Goal: Task Accomplishment & Management: Use online tool/utility

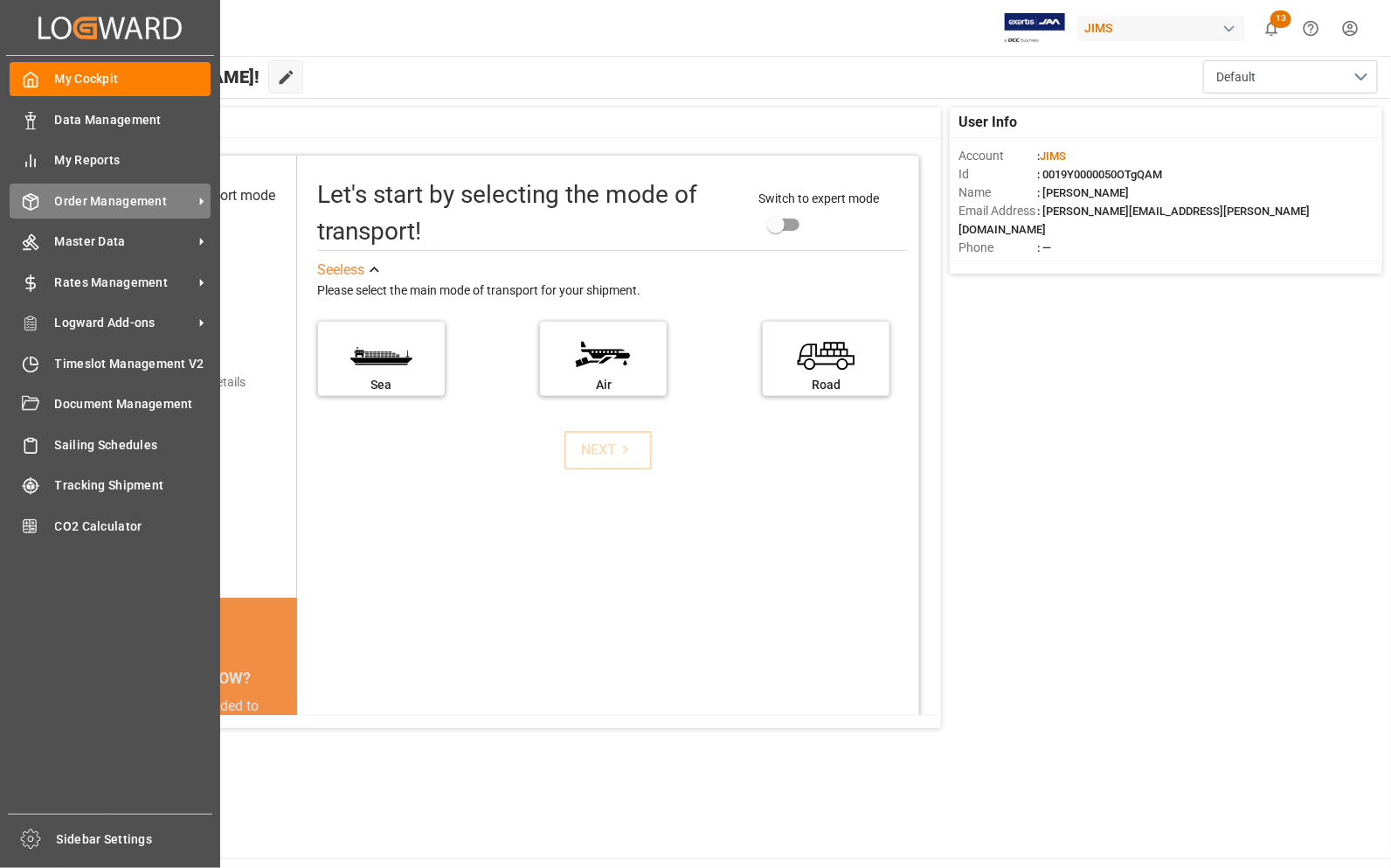
click at [93, 203] on span "Order Management" at bounding box center [123, 201] width 138 height 18
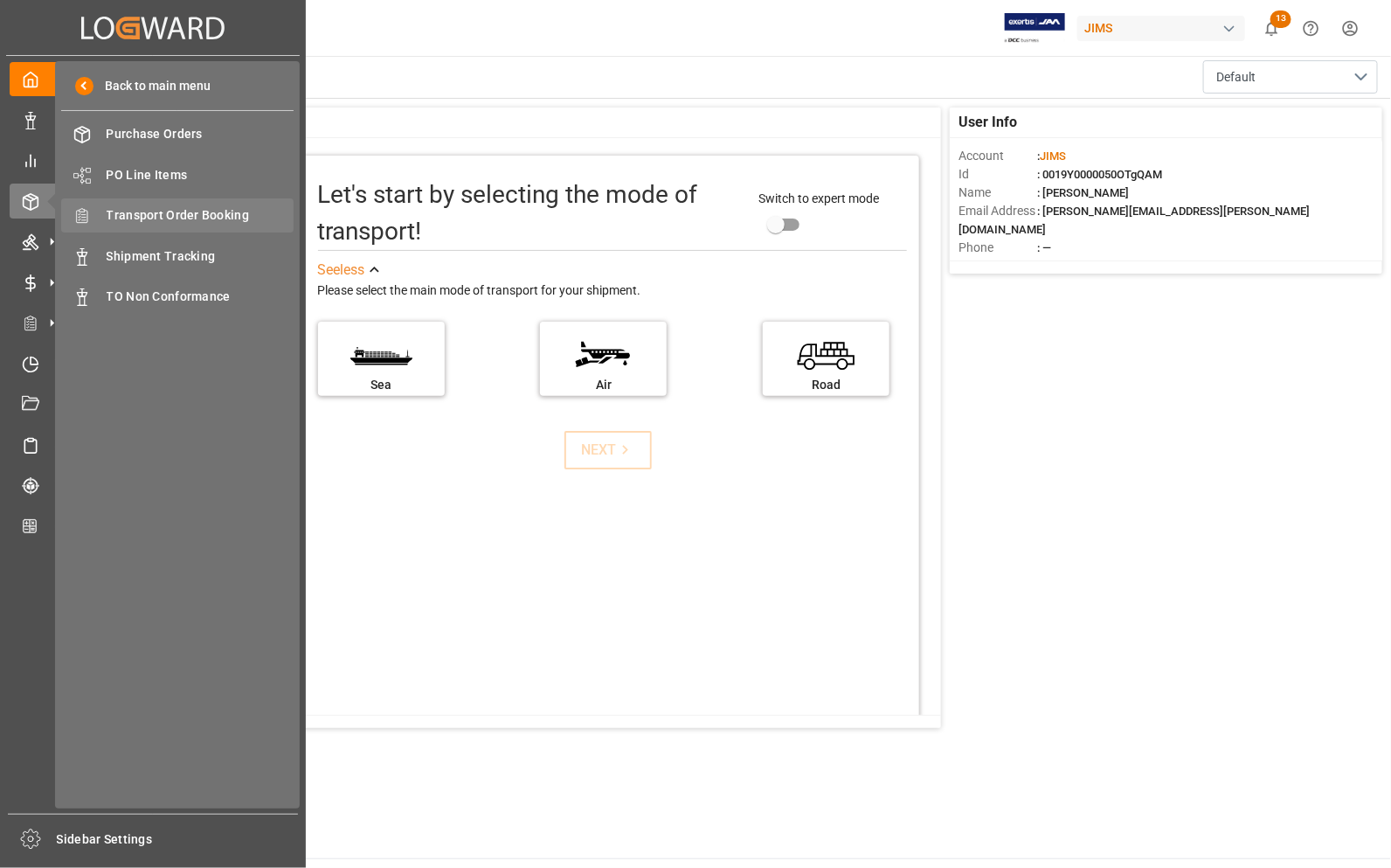
click at [184, 220] on span "Transport Order Booking" at bounding box center [200, 215] width 188 height 18
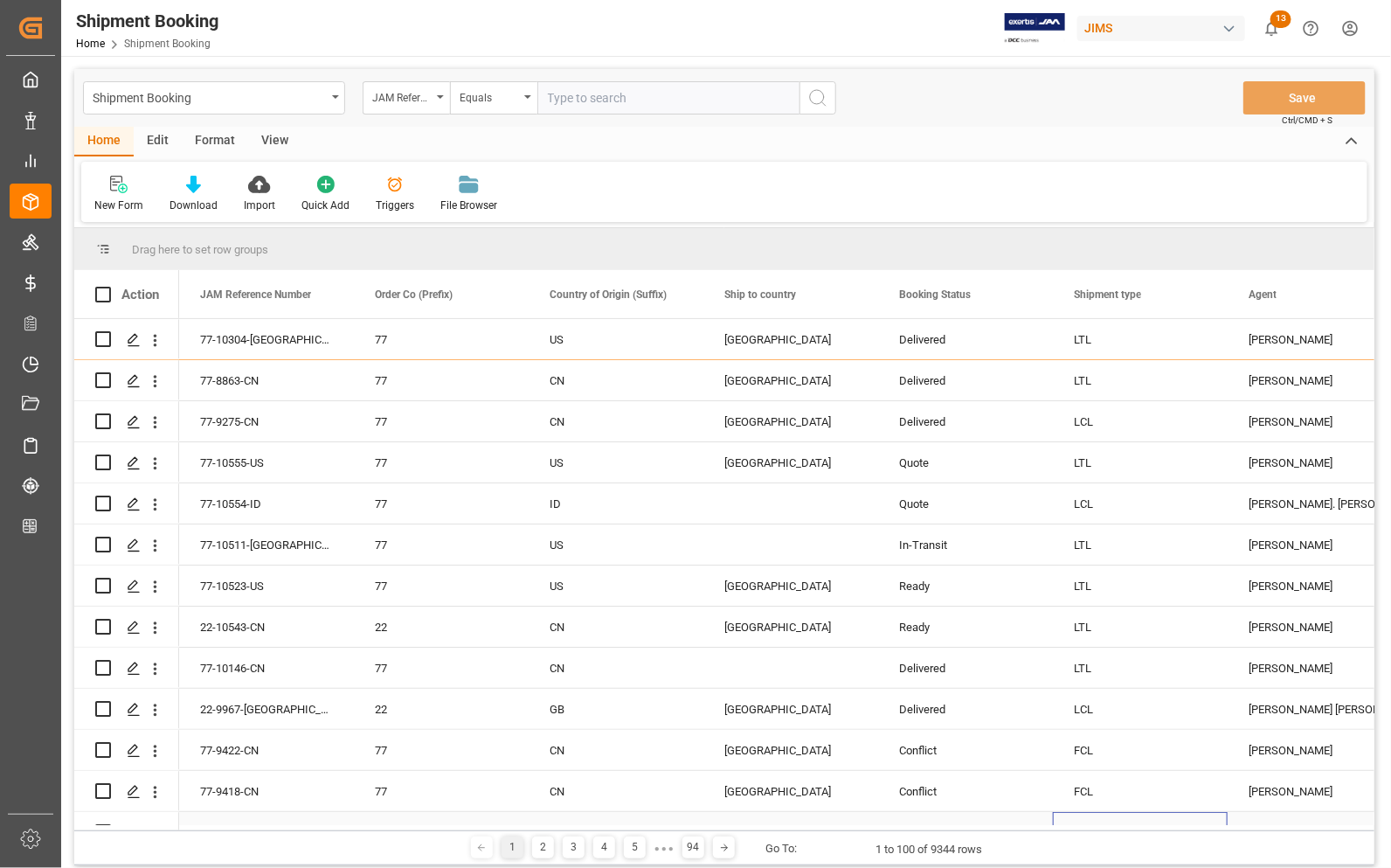
click at [1189, 813] on div "LCL" at bounding box center [1140, 832] width 133 height 40
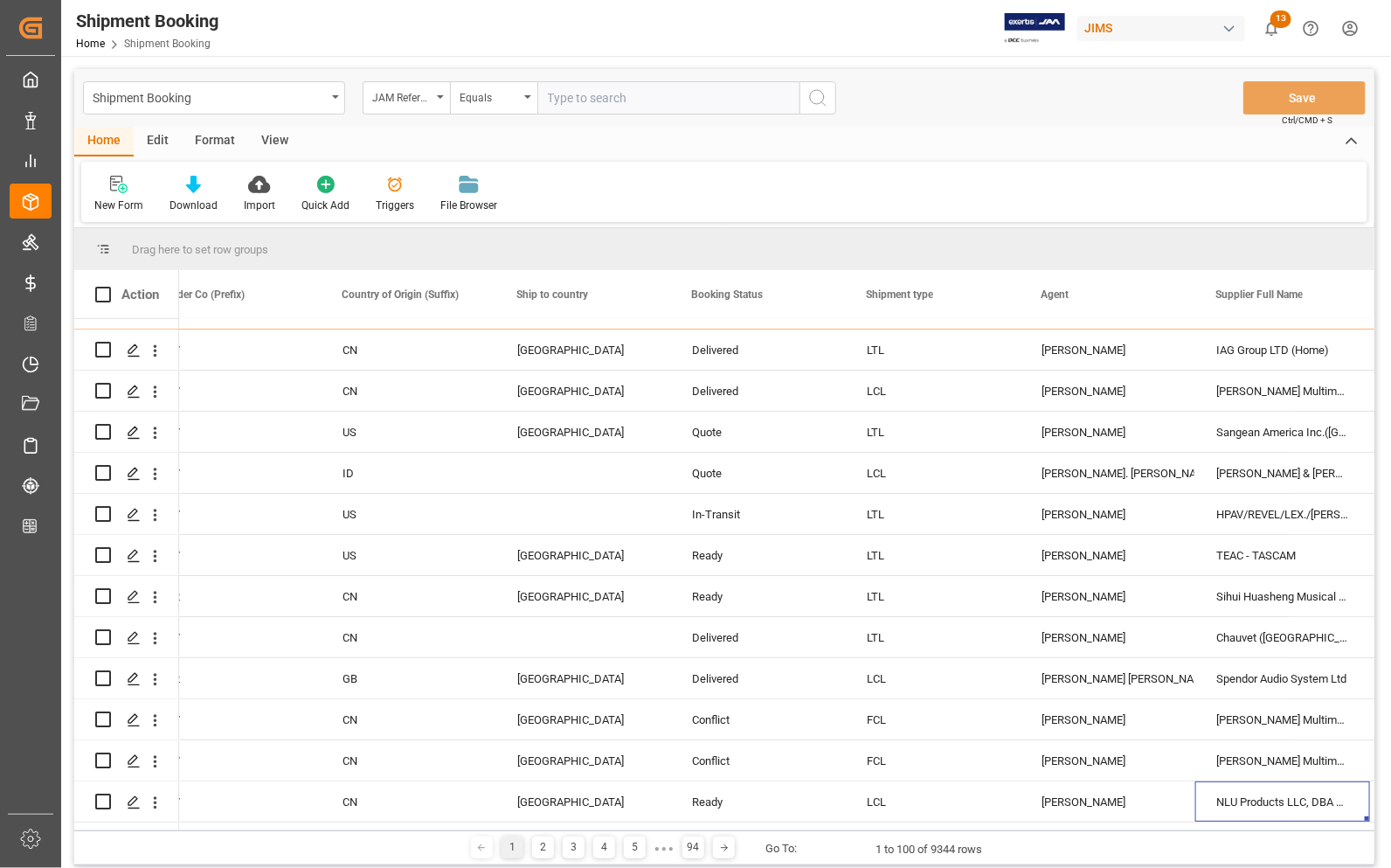
scroll to position [0, 382]
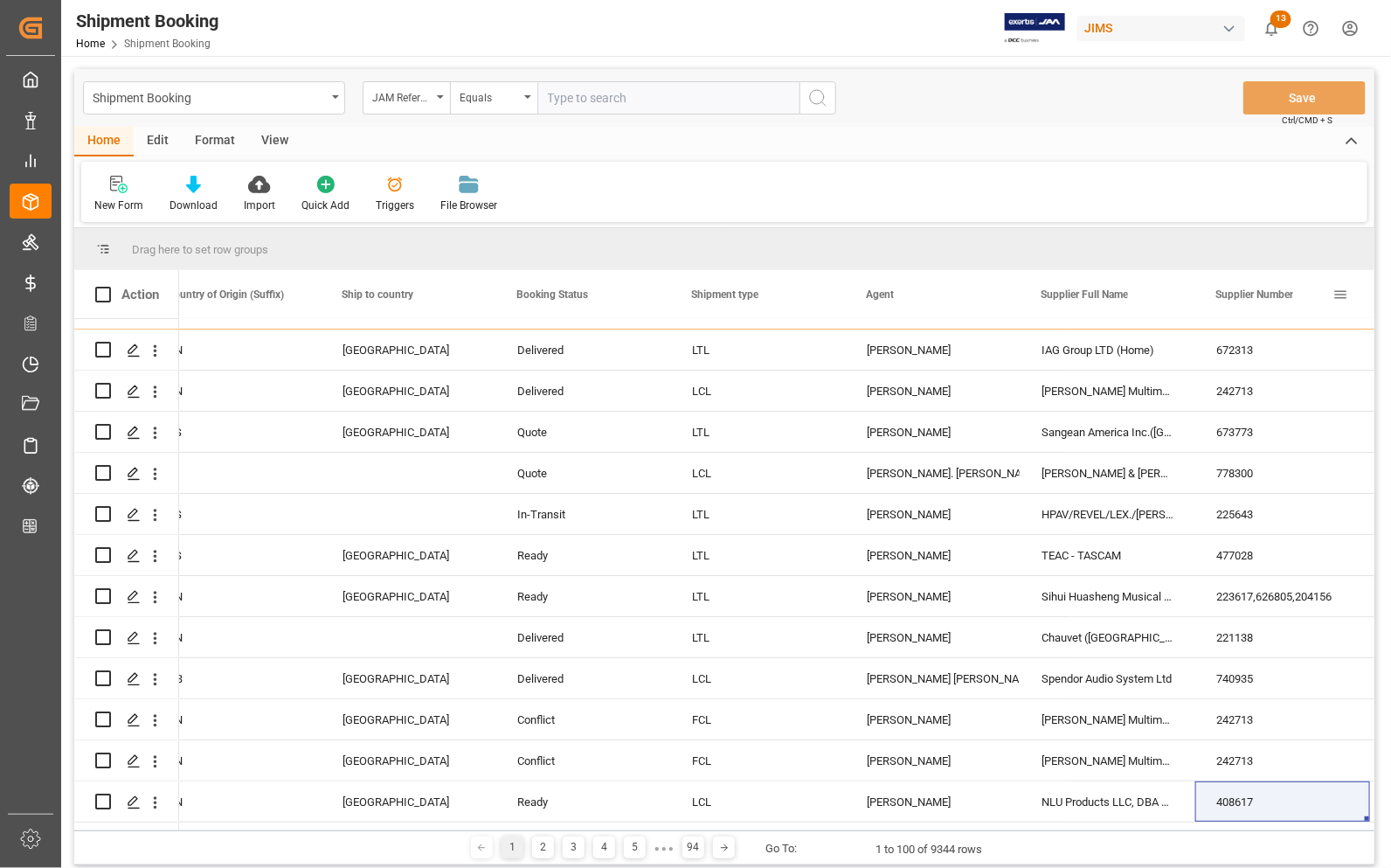
click at [1337, 293] on span at bounding box center [1340, 294] width 16 height 16
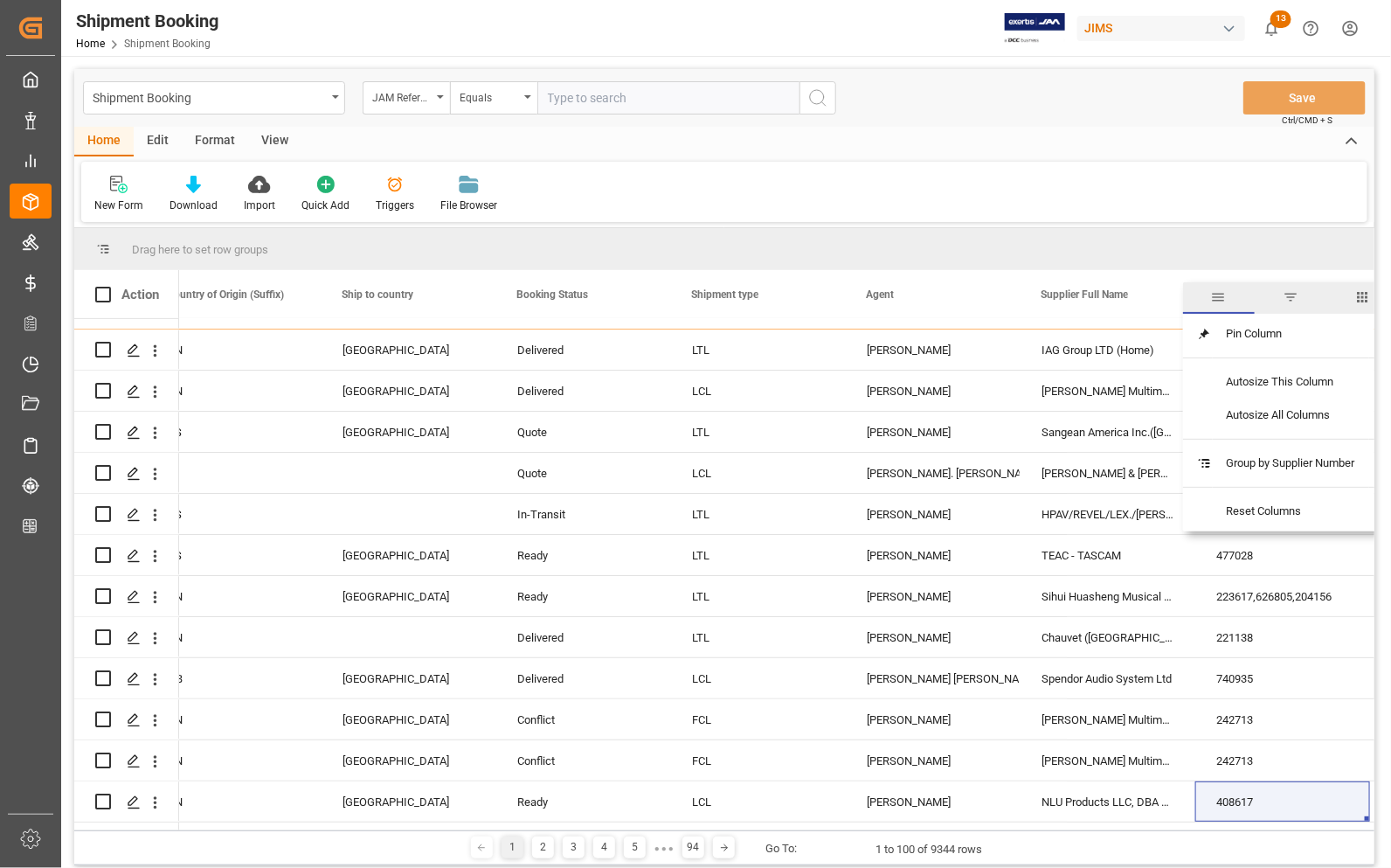
click at [1287, 291] on span "filter" at bounding box center [1291, 297] width 16 height 16
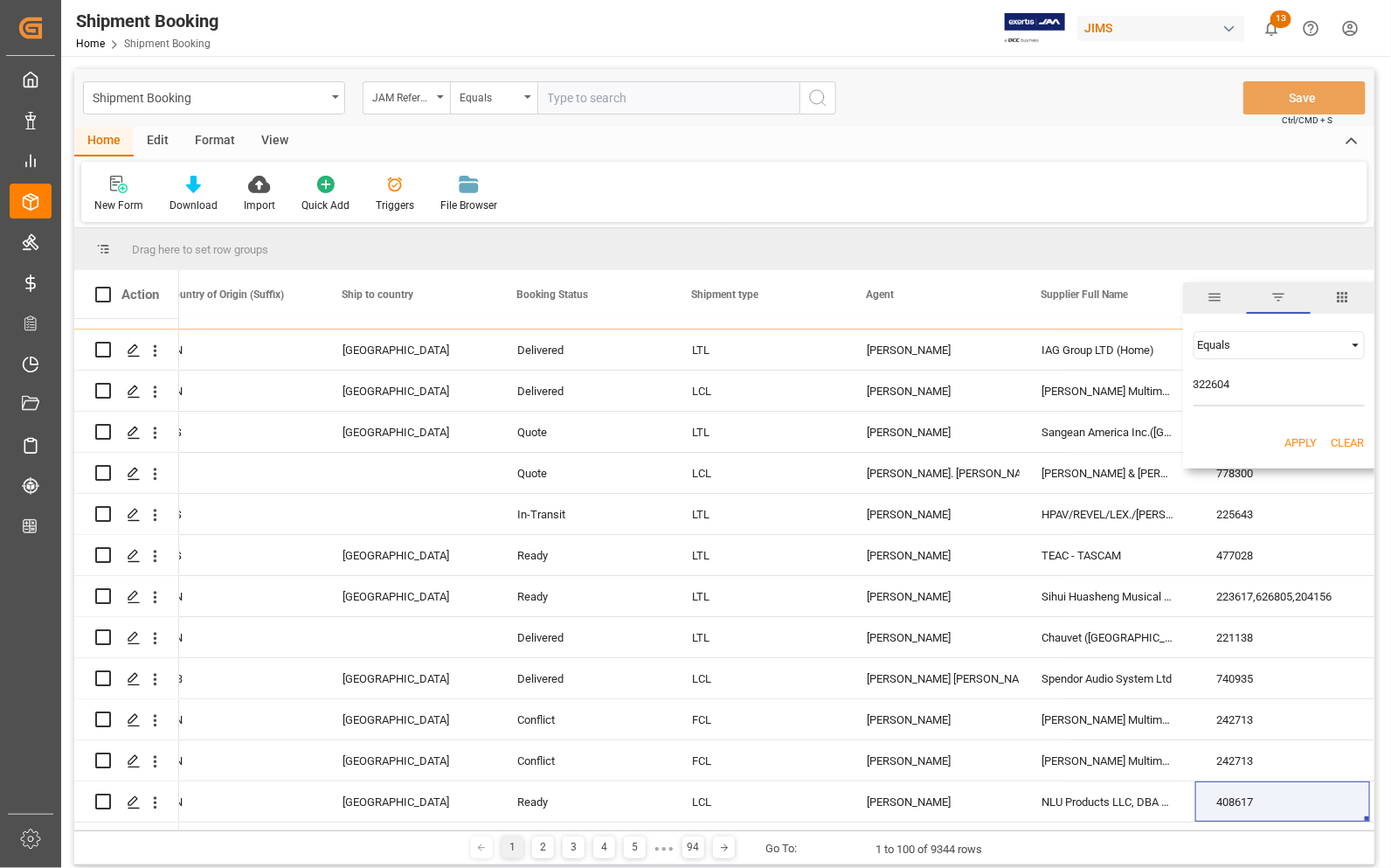
type input "322604"
click at [1300, 441] on button "Apply" at bounding box center [1302, 443] width 33 height 18
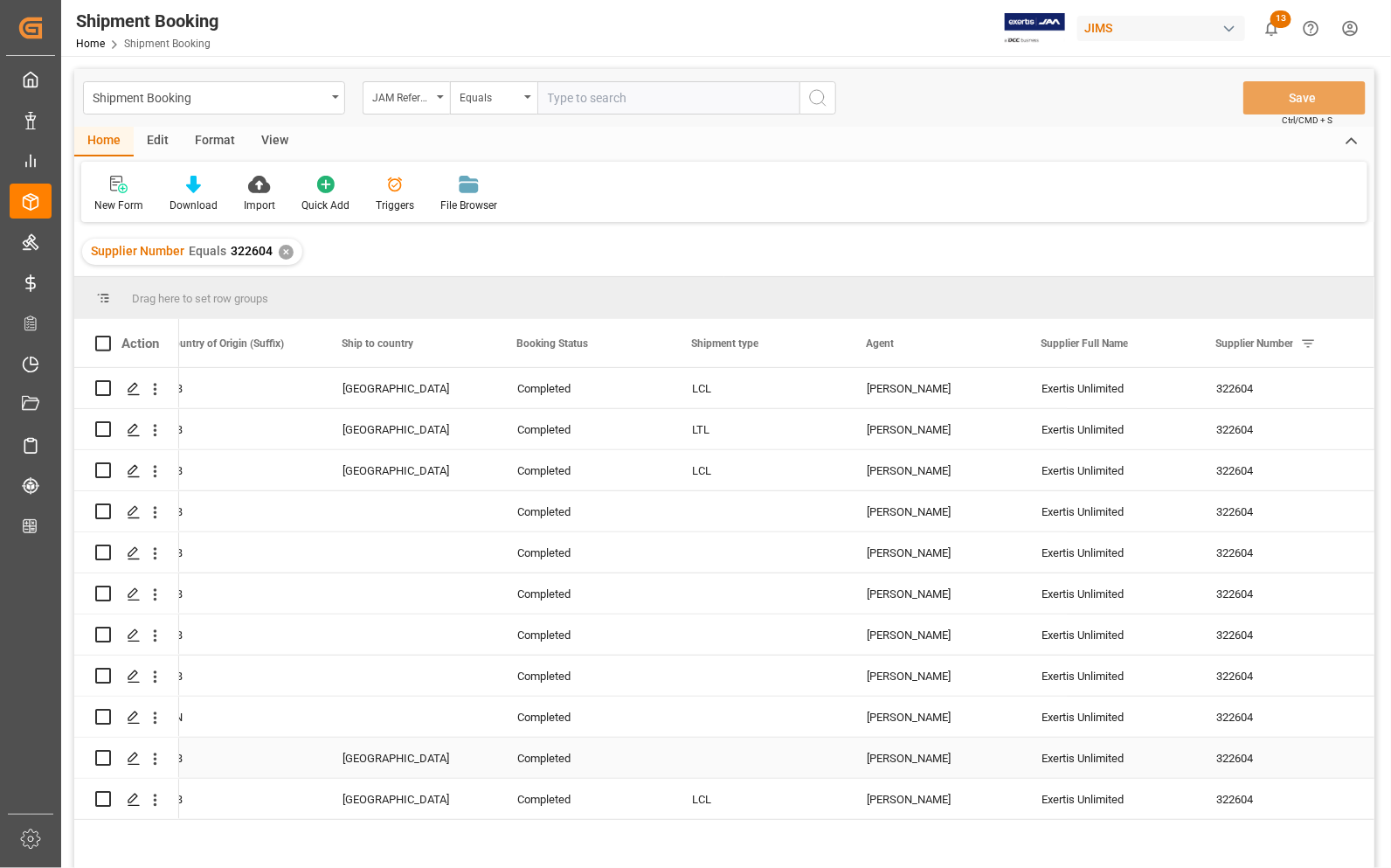
click at [796, 741] on div "Press SPACE to select this row." at bounding box center [759, 758] width 175 height 40
click at [803, 378] on div "LCL" at bounding box center [759, 389] width 133 height 40
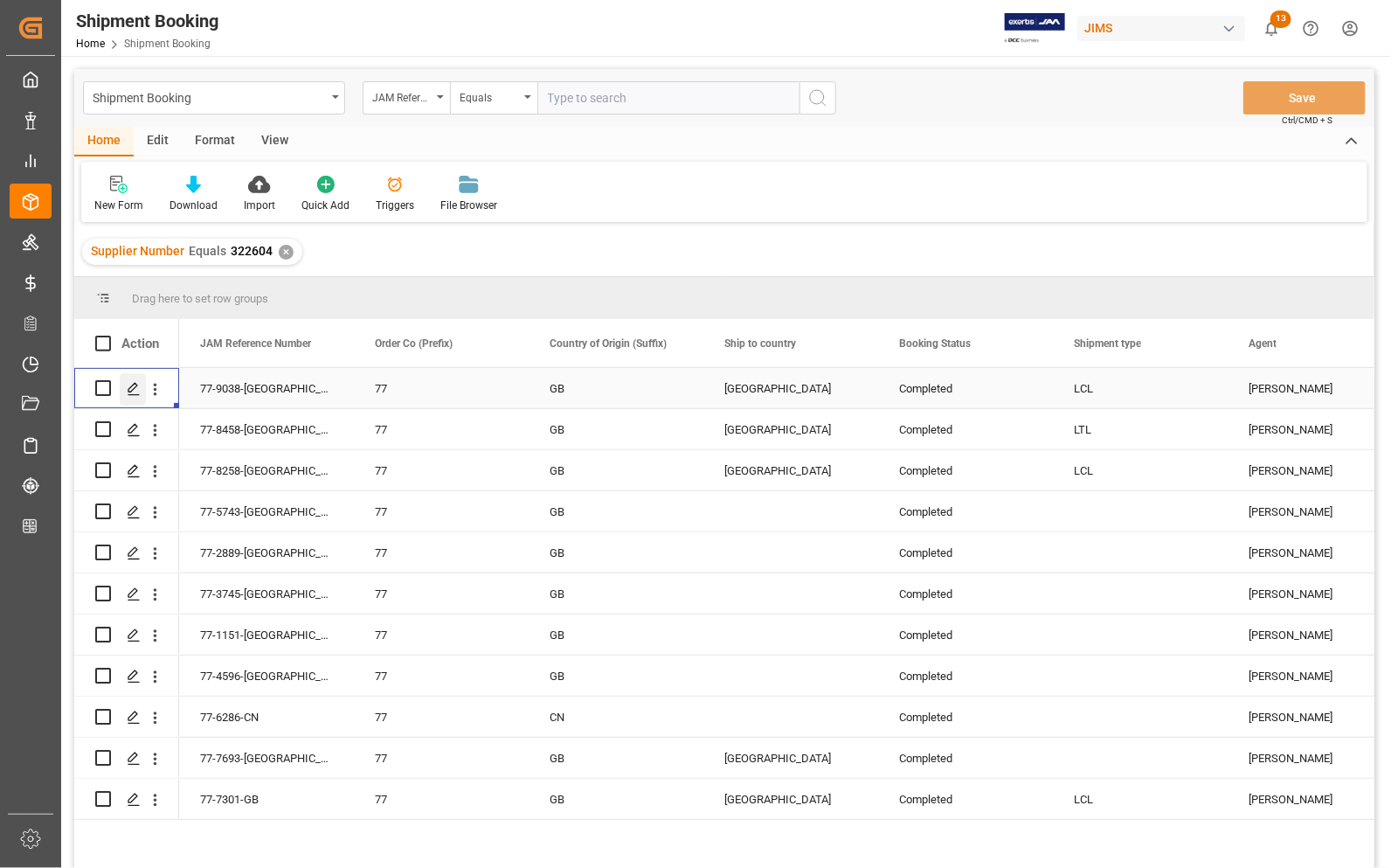
click at [131, 386] on icon "Press SPACE to select this row." at bounding box center [133, 389] width 14 height 14
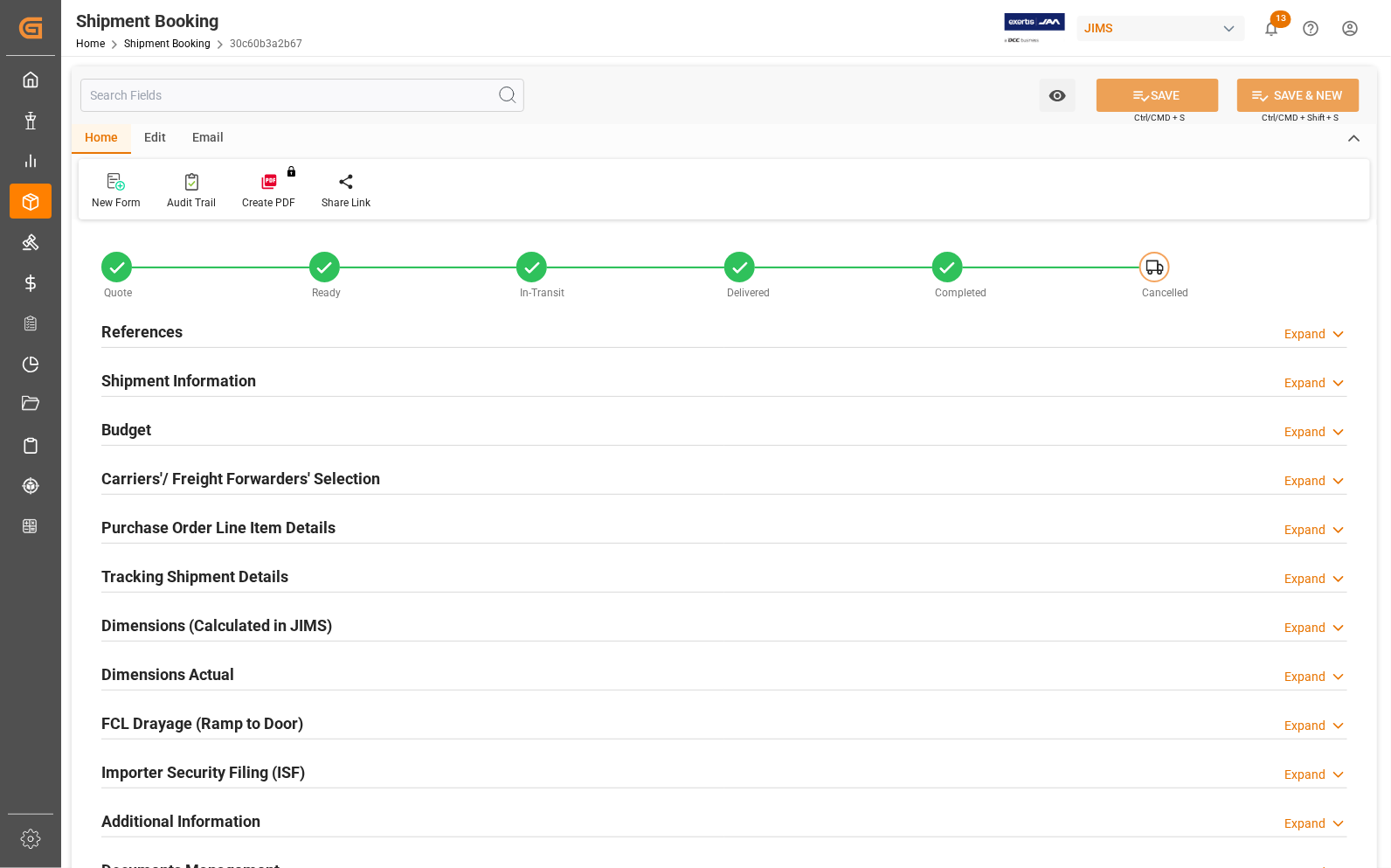
type input "632.3364"
type input "831.3394"
type input "2000"
type input "6983.7"
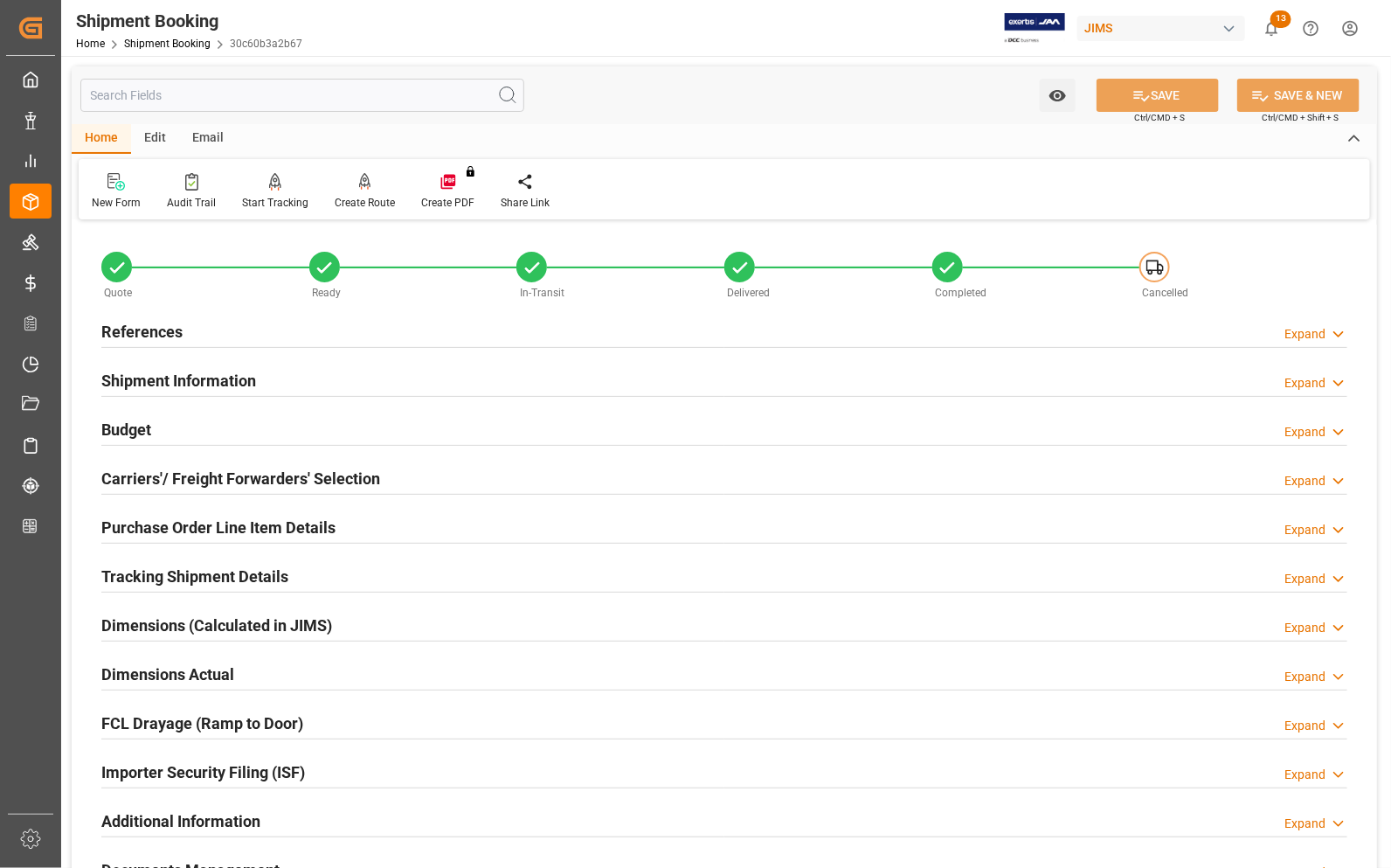
click at [125, 427] on h2 "Budget" at bounding box center [126, 430] width 50 height 24
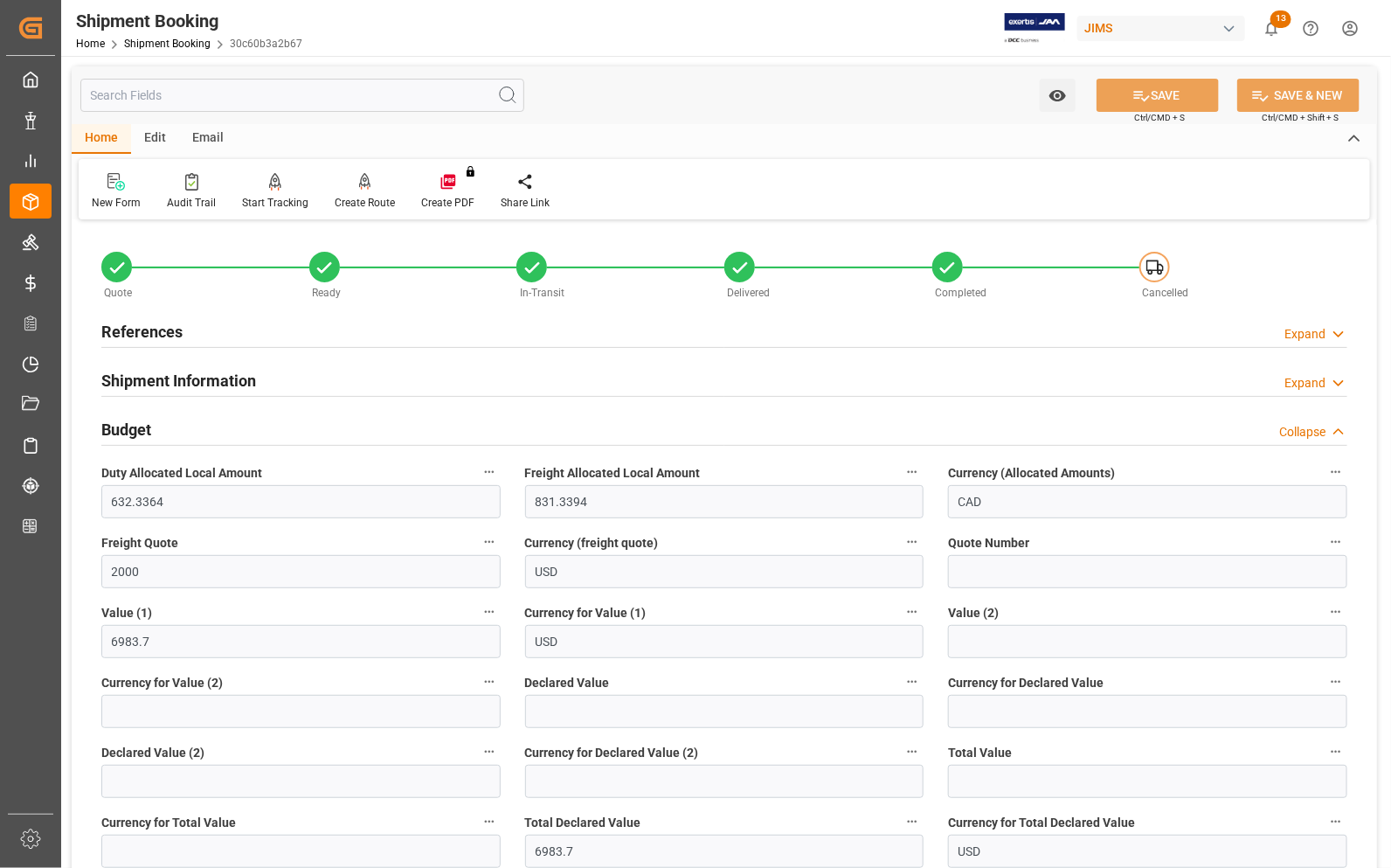
click at [132, 431] on h2 "Budget" at bounding box center [126, 430] width 50 height 24
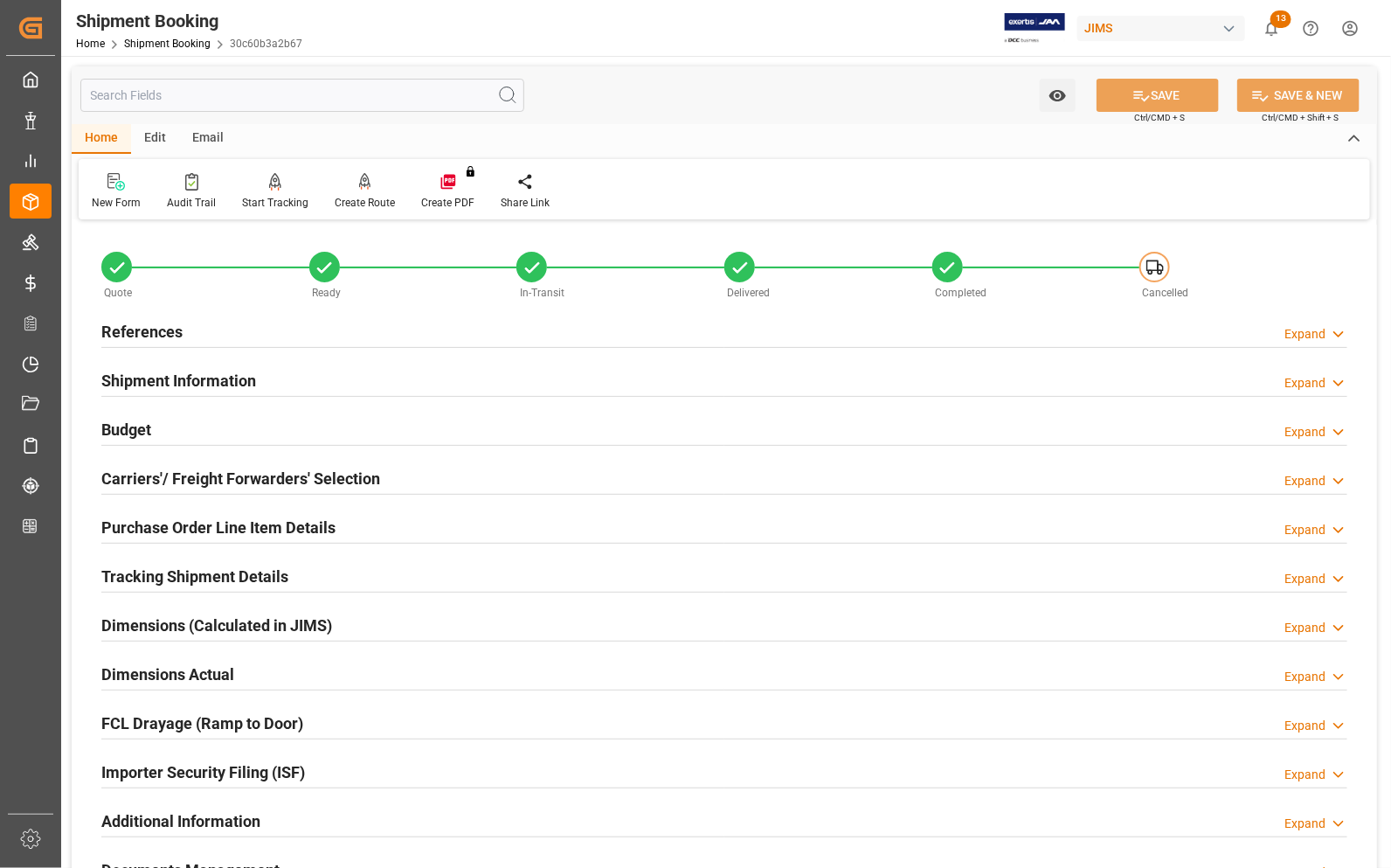
click at [140, 472] on h2 "Carriers'/ Freight Forwarders' Selection" at bounding box center [241, 478] width 278 height 24
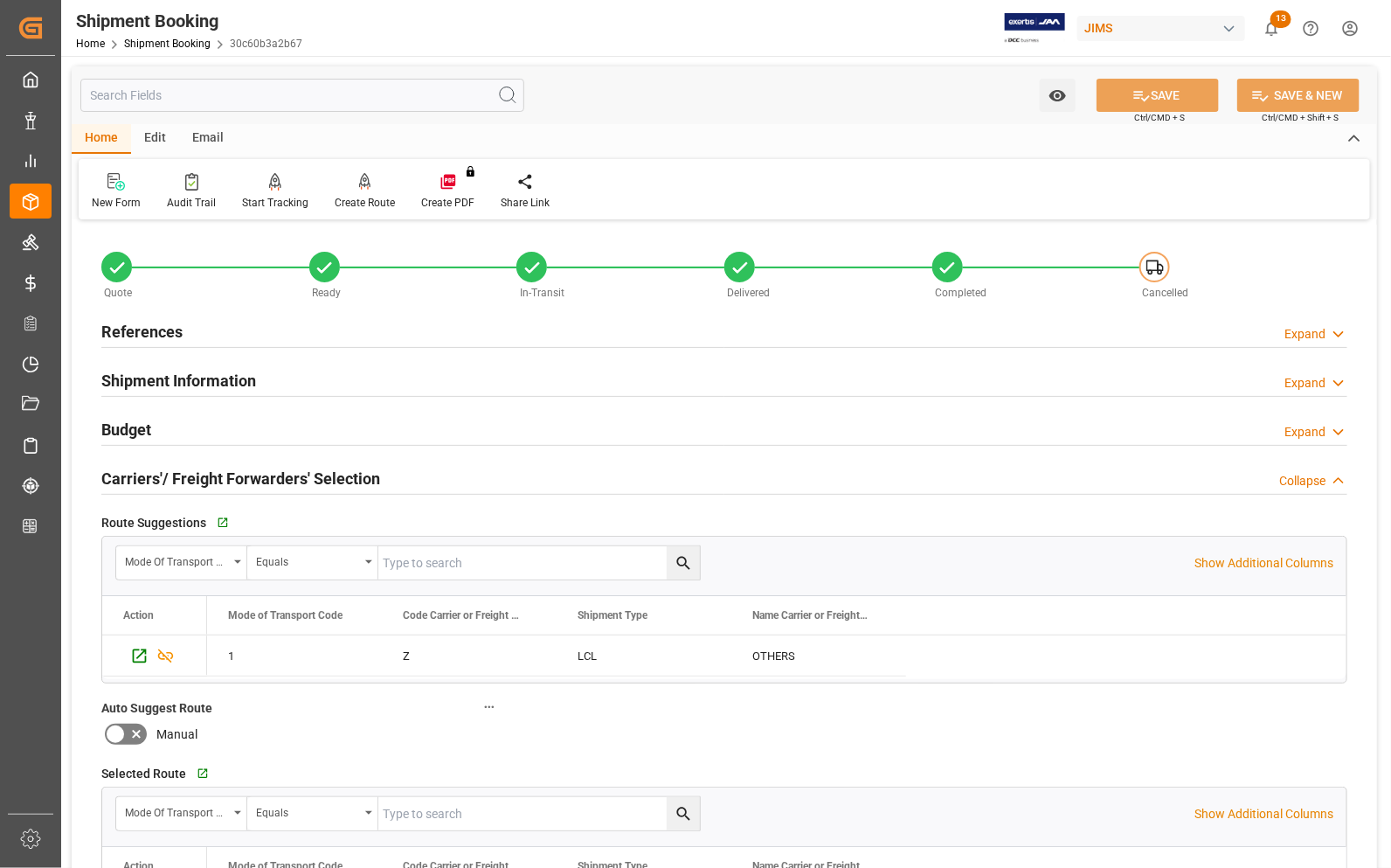
click at [128, 429] on h2 "Budget" at bounding box center [126, 430] width 50 height 24
